Goal: Check status: Check status

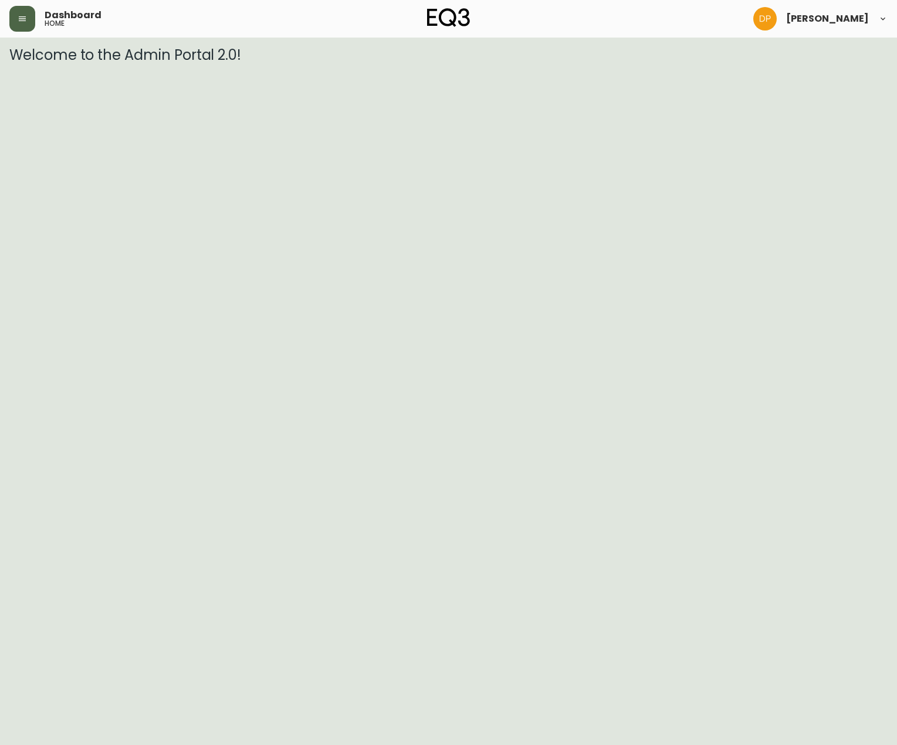
click at [23, 16] on icon "button" at bounding box center [22, 18] width 9 height 9
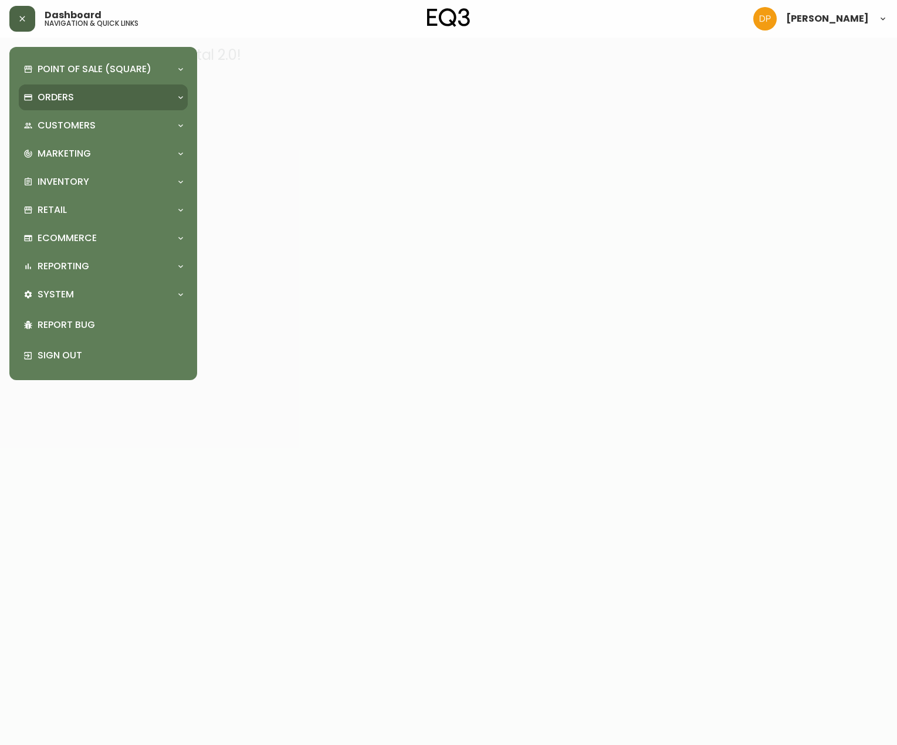
click at [59, 102] on p "Orders" at bounding box center [56, 97] width 36 height 13
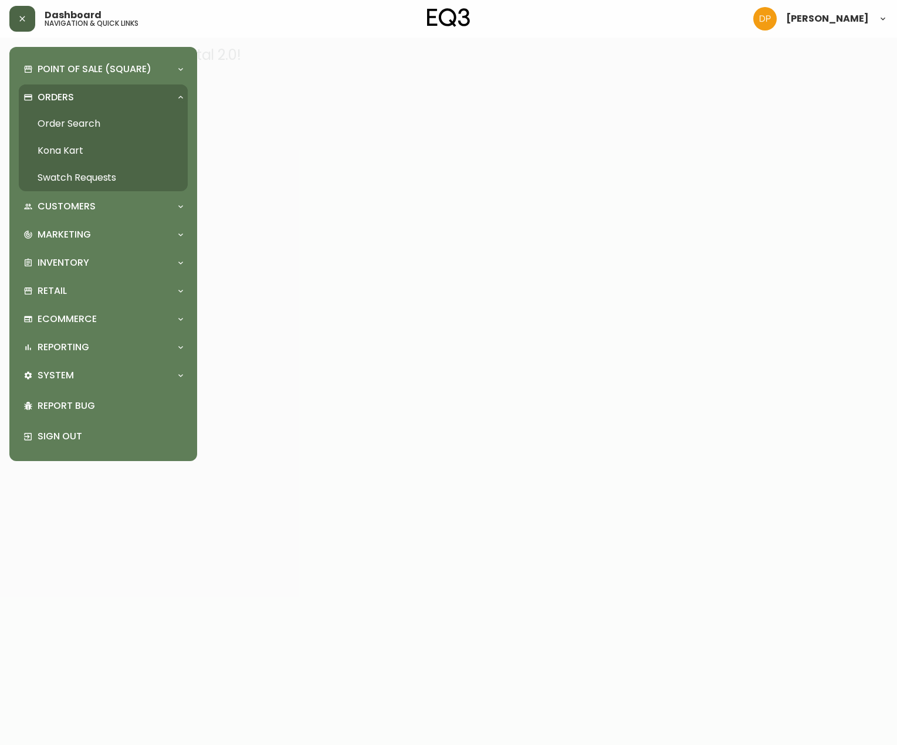
click at [89, 123] on link "Order Search" at bounding box center [103, 123] width 169 height 27
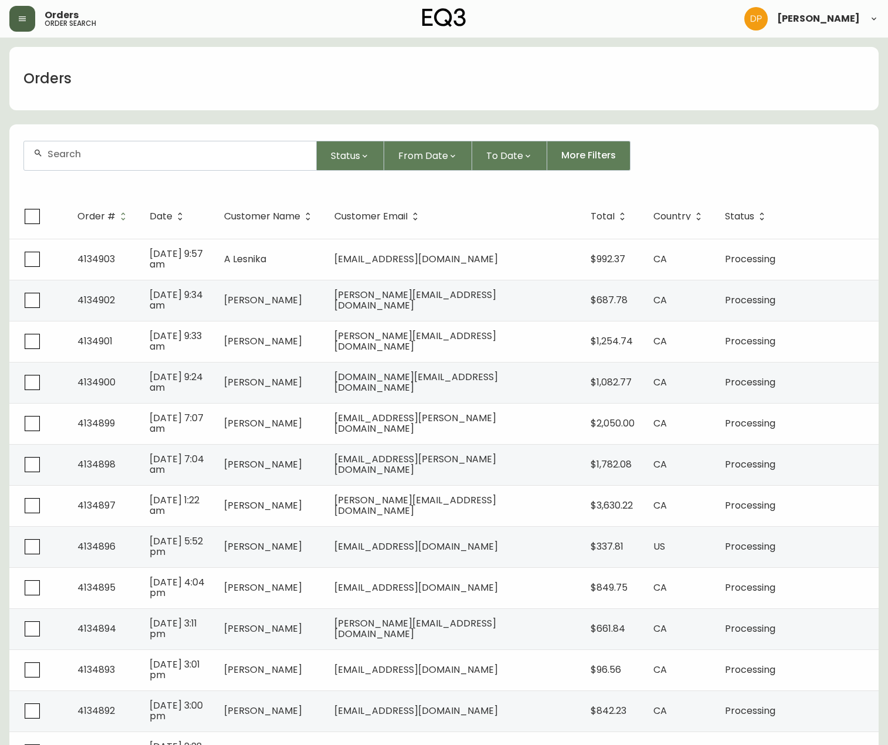
click at [170, 150] on input "text" at bounding box center [177, 153] width 259 height 11
paste input "4134407"
type input "4134407"
click at [324, 145] on button "Status" at bounding box center [350, 156] width 67 height 30
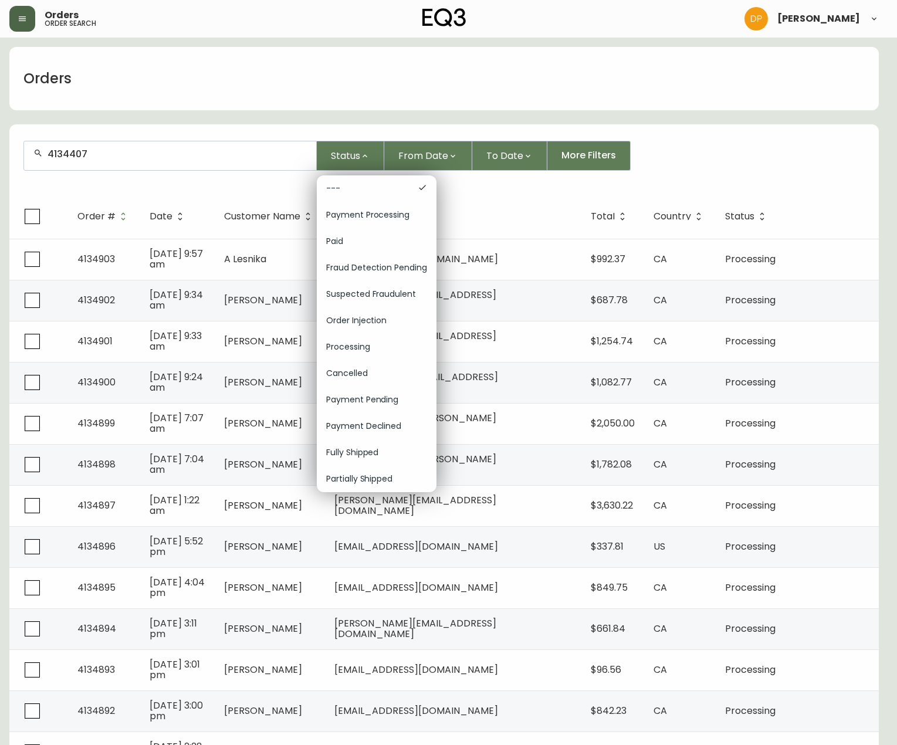
click at [228, 157] on div at bounding box center [448, 372] width 897 height 745
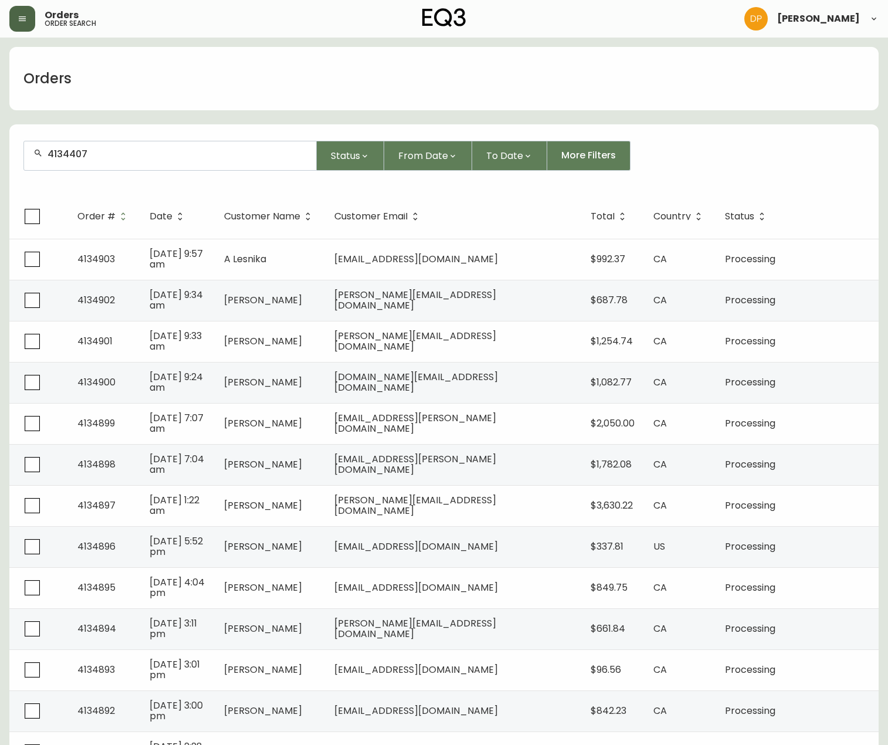
click at [176, 155] on input "4134407" at bounding box center [177, 153] width 259 height 11
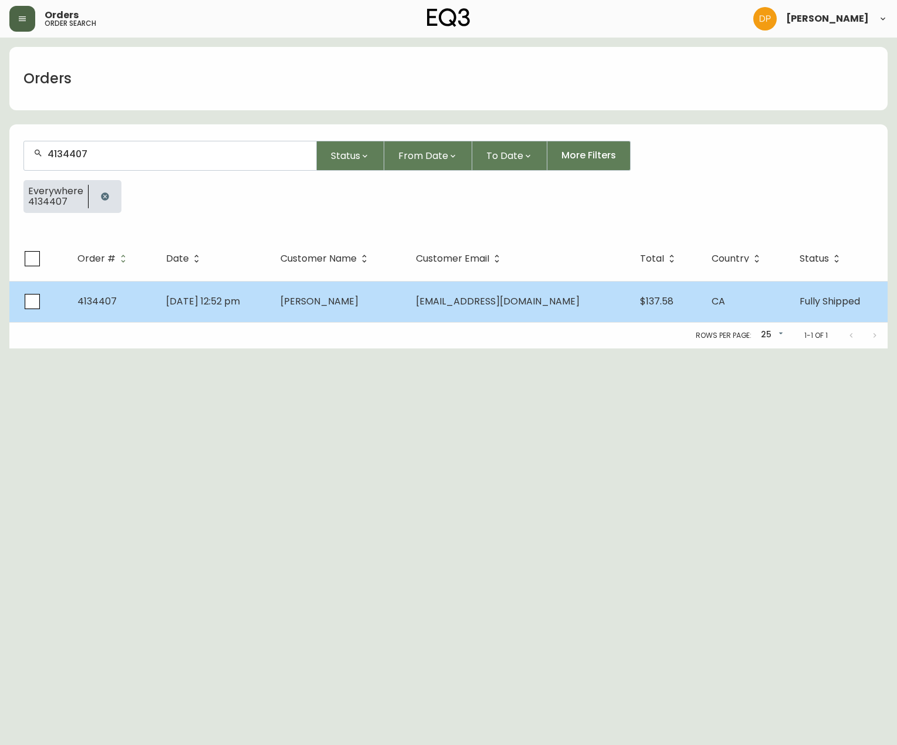
click at [195, 312] on td "[DATE] 12:52 pm" at bounding box center [214, 301] width 114 height 41
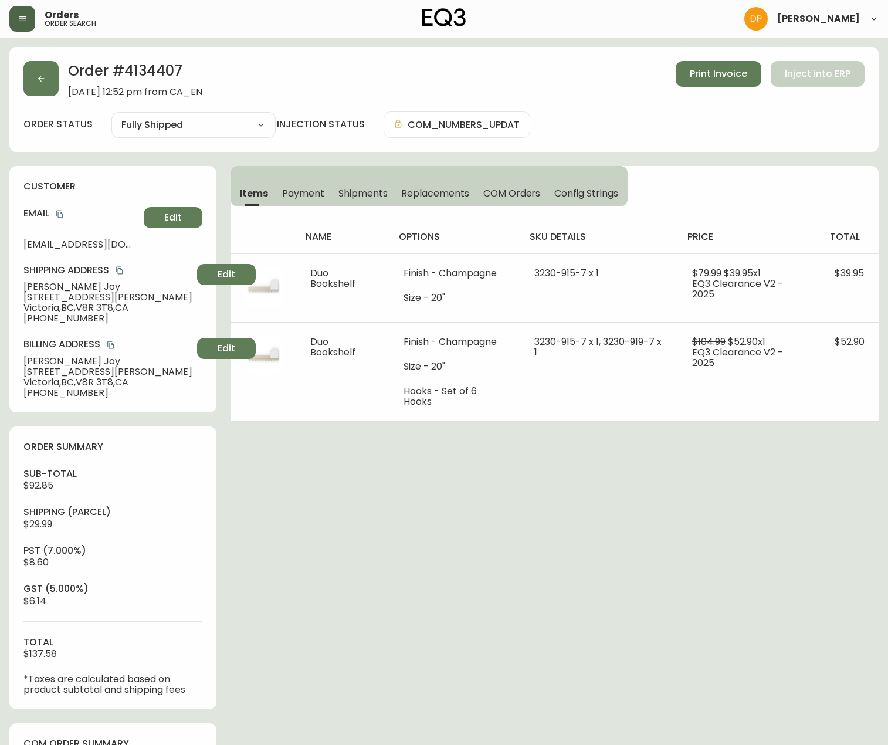
type input "Fully Shipped"
select select "FULLY_SHIPPED"
